Goal: Complete application form

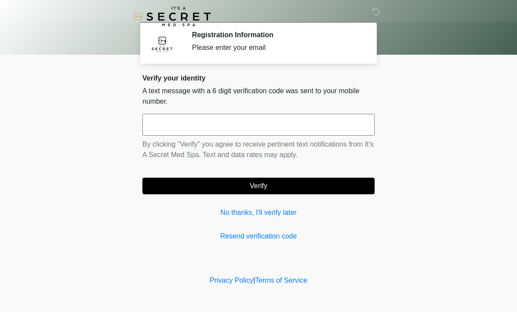
click at [187, 130] on input "text" at bounding box center [258, 125] width 232 height 22
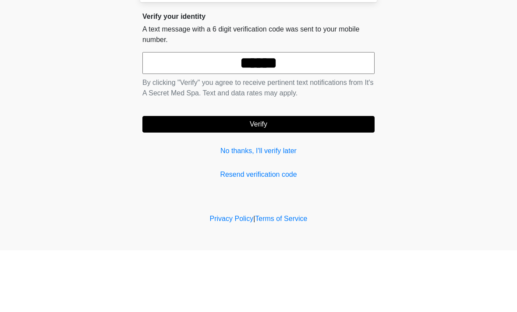
type input "******"
click at [259, 178] on button "Verify" at bounding box center [258, 186] width 232 height 17
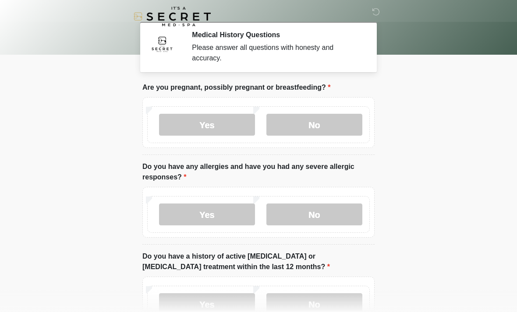
click at [314, 125] on label "No" at bounding box center [314, 125] width 96 height 22
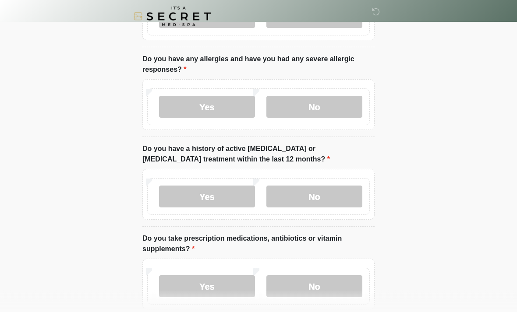
scroll to position [108, 0]
click at [205, 105] on label "Yes" at bounding box center [207, 107] width 96 height 22
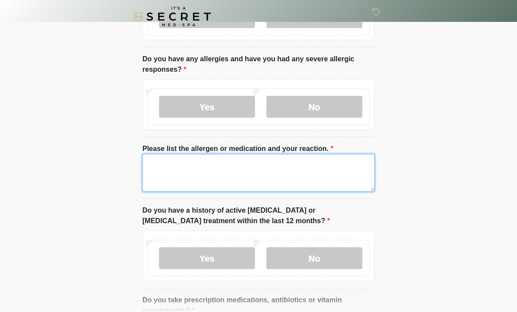
click at [165, 161] on textarea "Please list the allergen or medication and your reaction." at bounding box center [258, 173] width 232 height 38
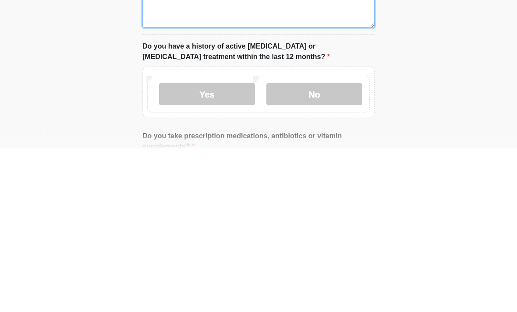
type textarea "**********"
click at [320, 247] on label "No" at bounding box center [314, 258] width 96 height 22
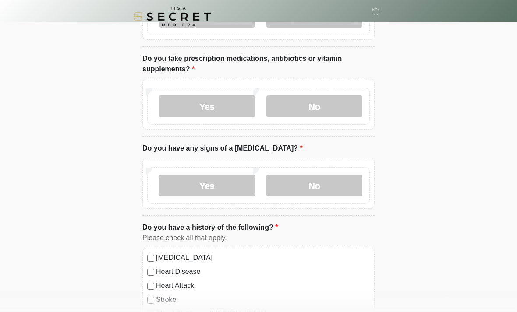
scroll to position [358, 0]
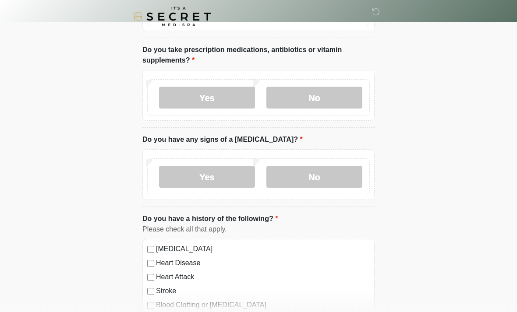
click at [212, 97] on label "Yes" at bounding box center [207, 98] width 96 height 22
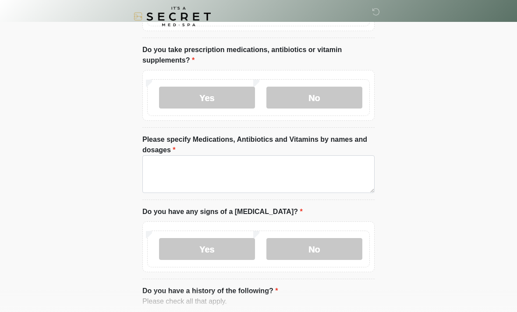
click at [324, 97] on label "No" at bounding box center [314, 98] width 96 height 22
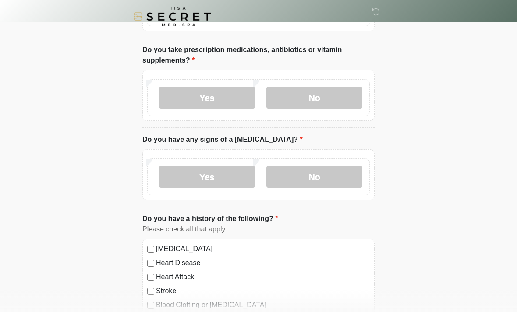
click at [328, 177] on label "No" at bounding box center [314, 177] width 96 height 22
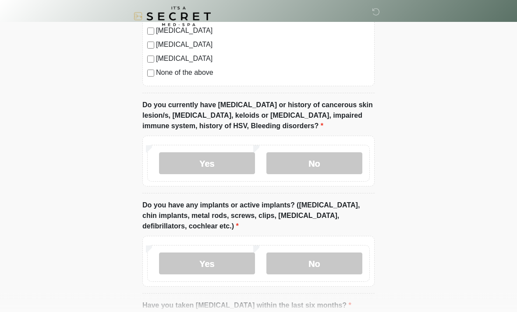
scroll to position [689, 0]
click at [318, 161] on label "No" at bounding box center [314, 163] width 96 height 22
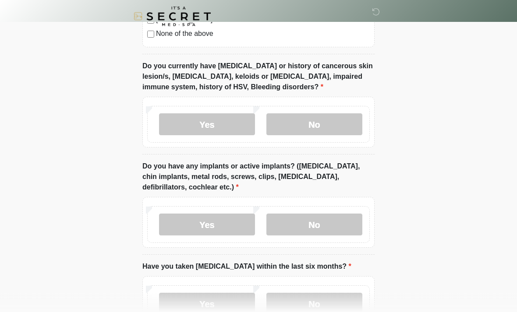
click at [321, 223] on label "No" at bounding box center [314, 225] width 96 height 22
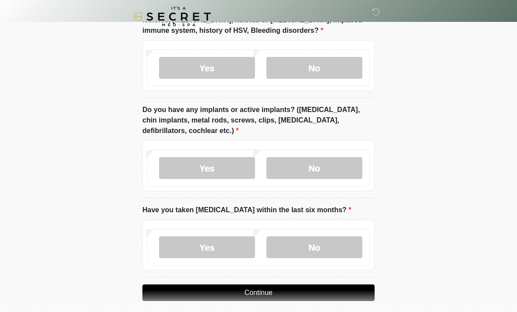
scroll to position [790, 0]
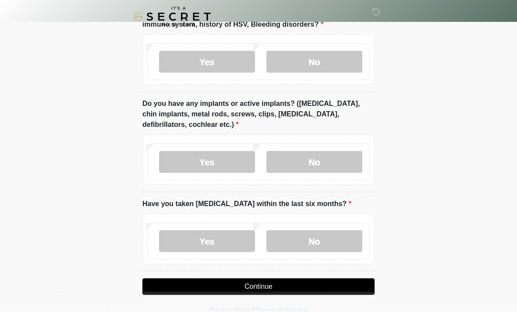
click at [313, 238] on label "No" at bounding box center [314, 241] width 96 height 22
click at [257, 286] on button "Continue" at bounding box center [258, 287] width 232 height 17
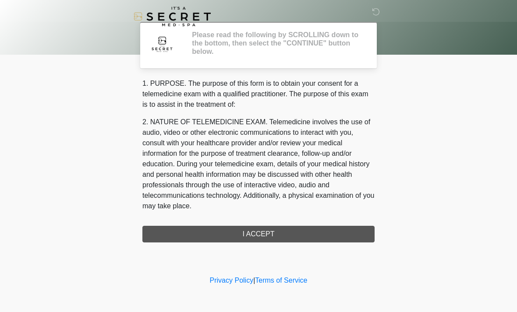
scroll to position [0, 0]
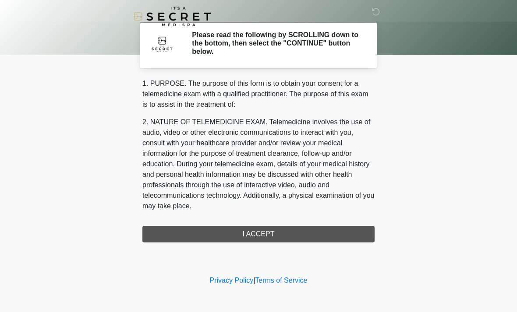
click at [262, 235] on div "1. PURPOSE. The purpose of this form is to obtain your consent for a telemedici…" at bounding box center [258, 160] width 232 height 164
click at [261, 236] on div "1. PURPOSE. The purpose of this form is to obtain your consent for a telemedici…" at bounding box center [258, 160] width 232 height 164
click at [253, 235] on div "1. PURPOSE. The purpose of this form is to obtain your consent for a telemedici…" at bounding box center [258, 160] width 232 height 164
click at [268, 220] on div "1. PURPOSE. The purpose of this form is to obtain your consent for a telemedici…" at bounding box center [258, 160] width 232 height 164
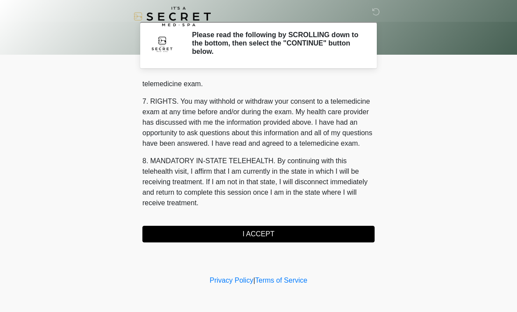
scroll to position [371, 0]
click at [260, 234] on button "I ACCEPT" at bounding box center [258, 234] width 232 height 17
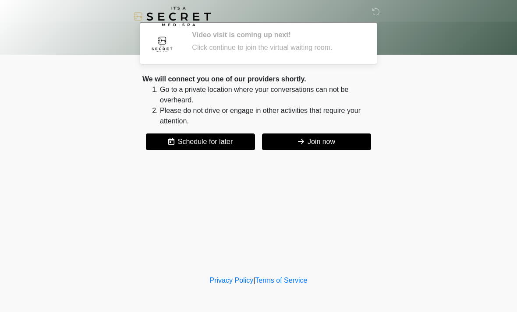
scroll to position [0, 0]
click at [322, 144] on button "Join now" at bounding box center [316, 142] width 109 height 17
